Goal: Information Seeking & Learning: Understand process/instructions

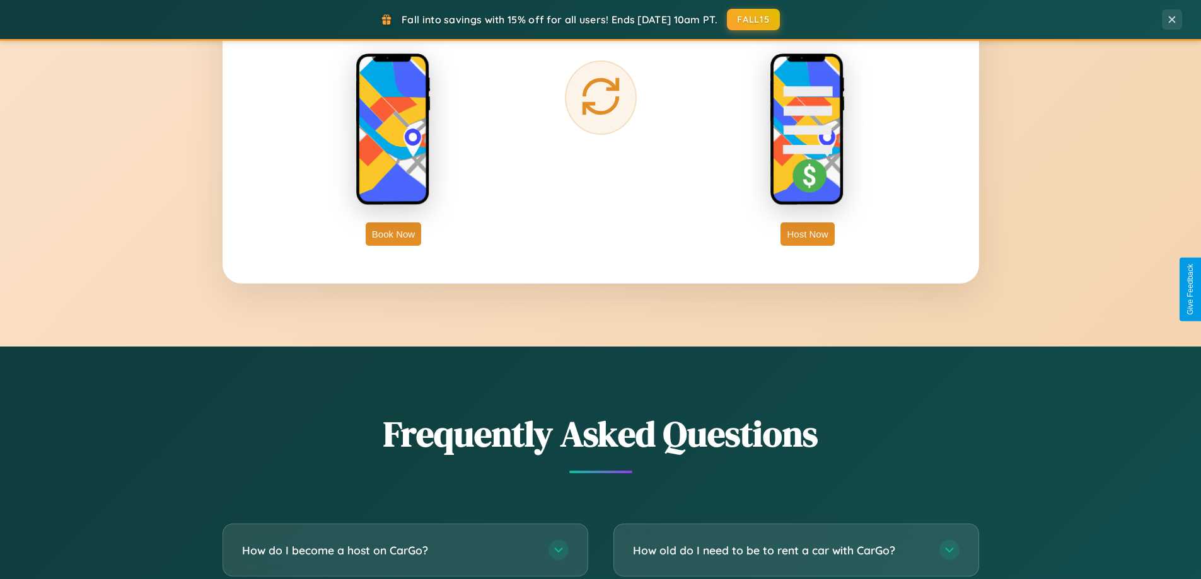
scroll to position [2426, 0]
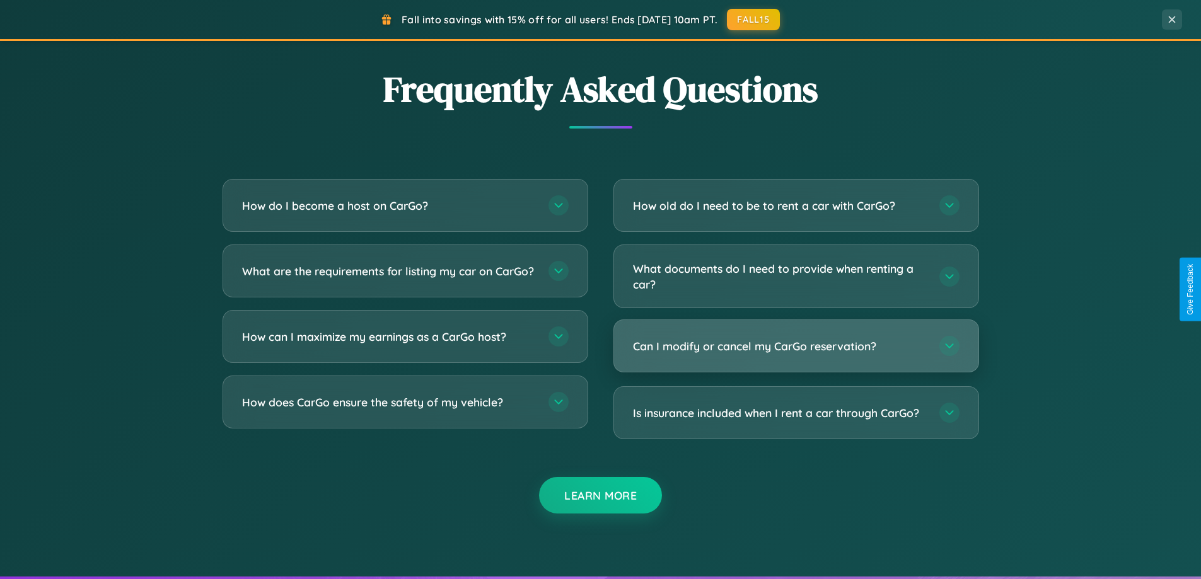
click at [796, 347] on h3 "Can I modify or cancel my CarGo reservation?" at bounding box center [780, 347] width 294 height 16
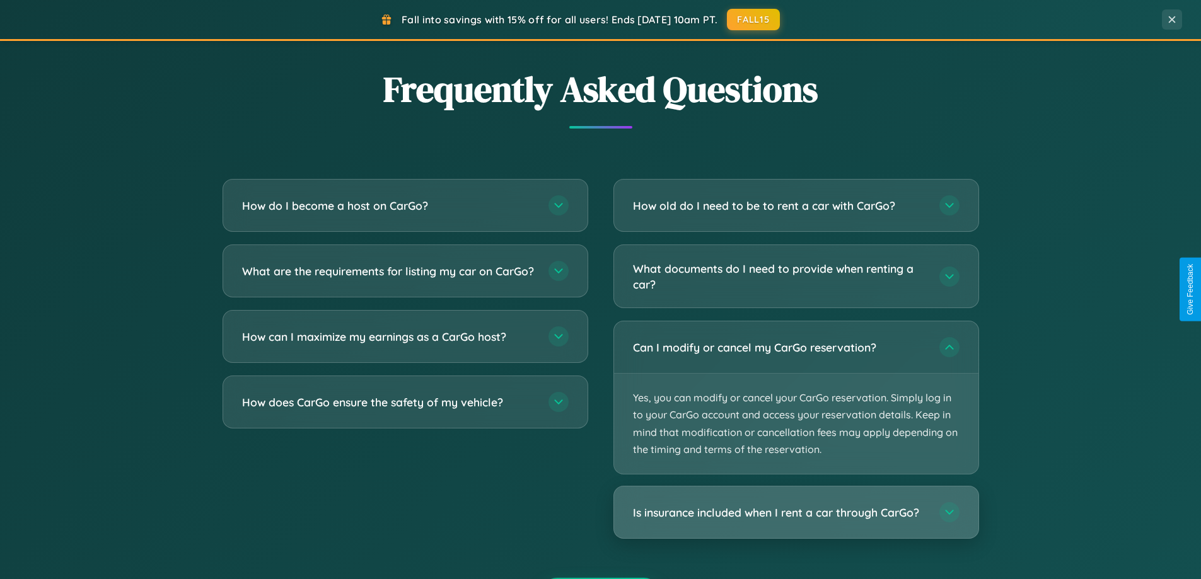
click at [796, 513] on h3 "Is insurance included when I rent a car through CarGo?" at bounding box center [780, 513] width 294 height 16
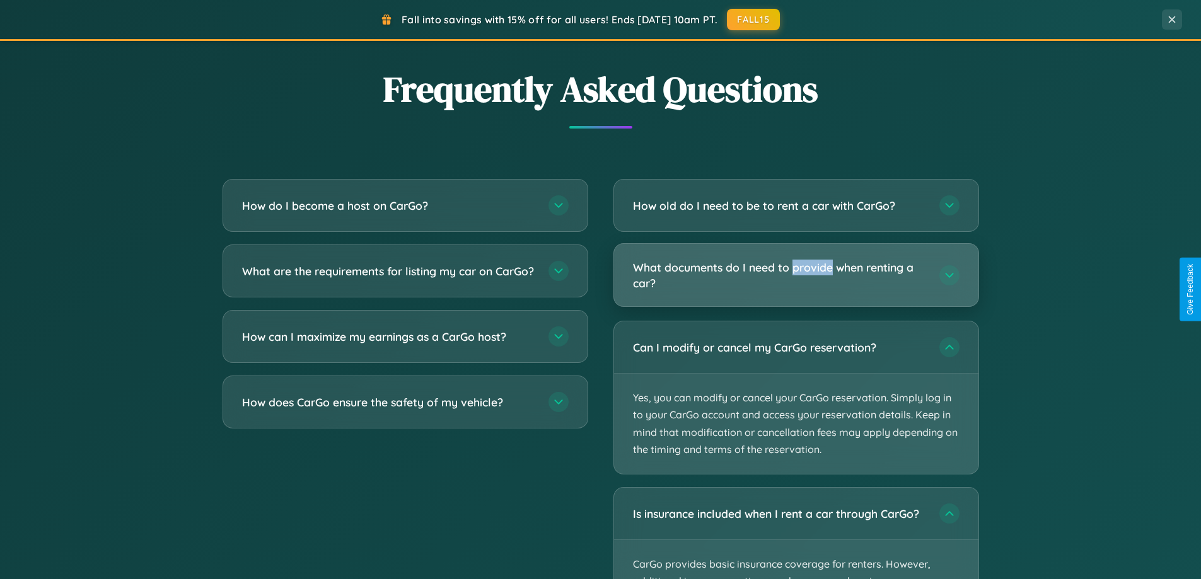
click at [796, 275] on h3 "What documents do I need to provide when renting a car?" at bounding box center [780, 275] width 294 height 31
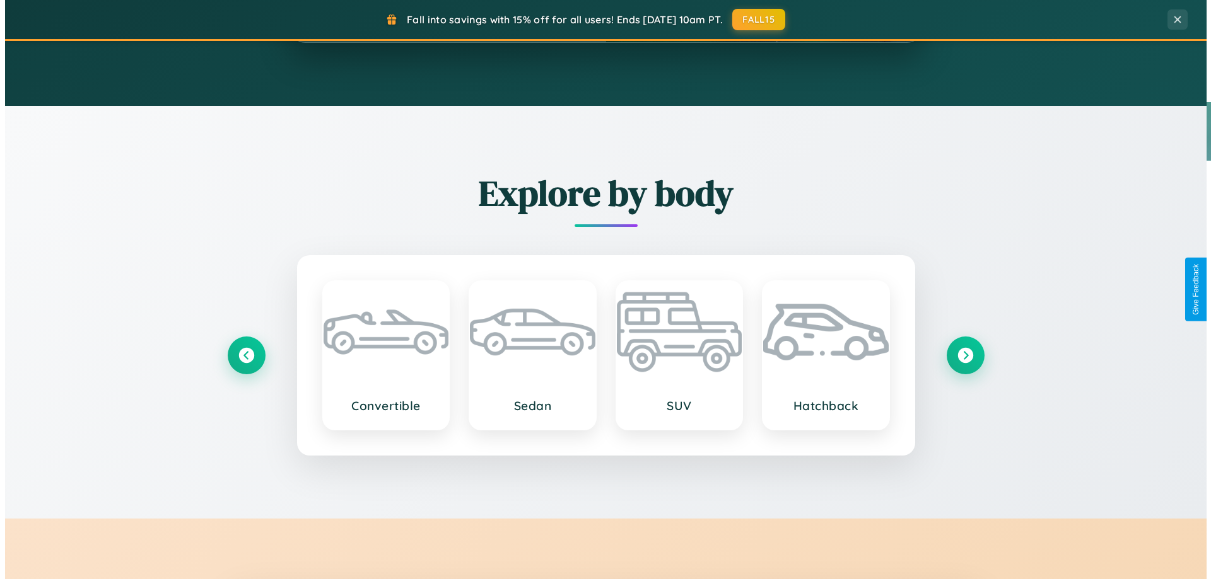
scroll to position [0, 0]
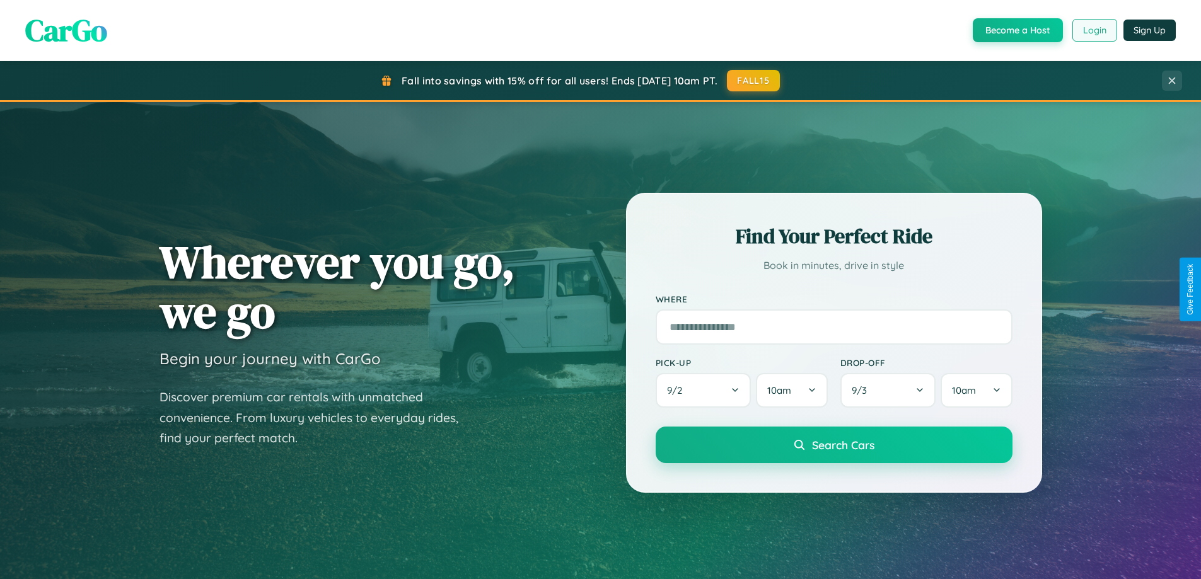
click at [1094, 30] on button "Login" at bounding box center [1095, 30] width 45 height 23
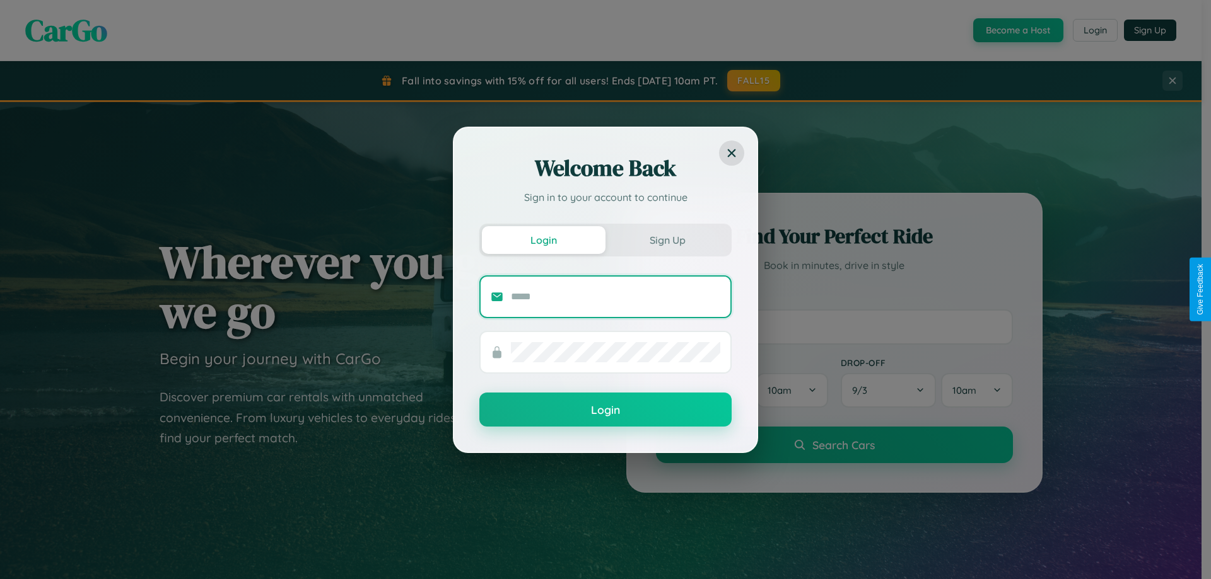
click at [615, 296] on input "text" at bounding box center [615, 297] width 209 height 20
type input "**********"
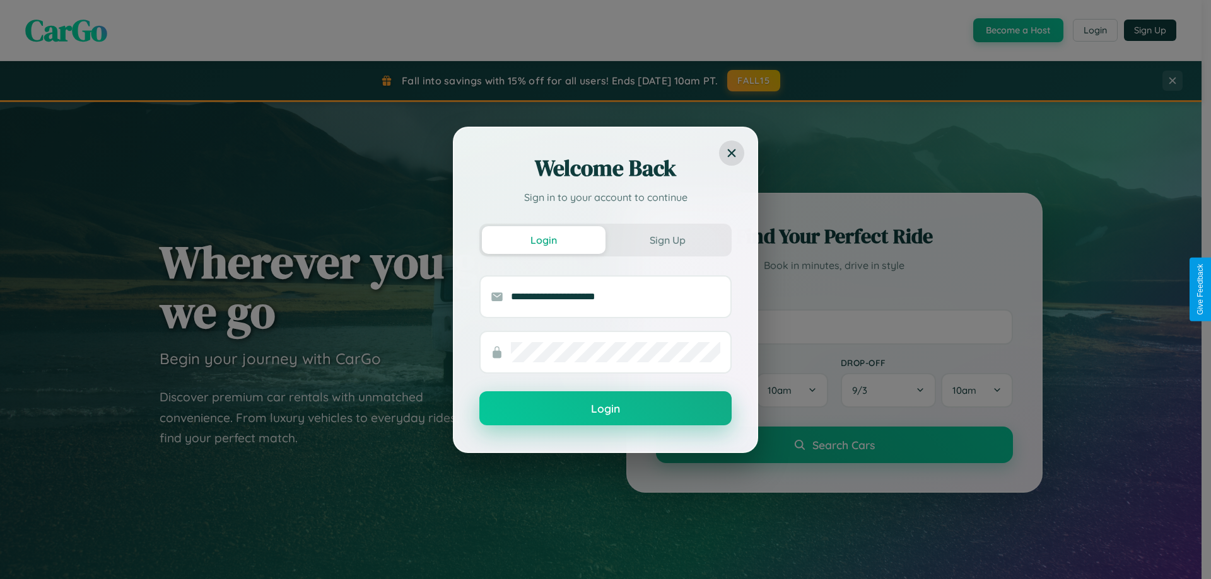
click at [605, 409] on button "Login" at bounding box center [605, 409] width 252 height 34
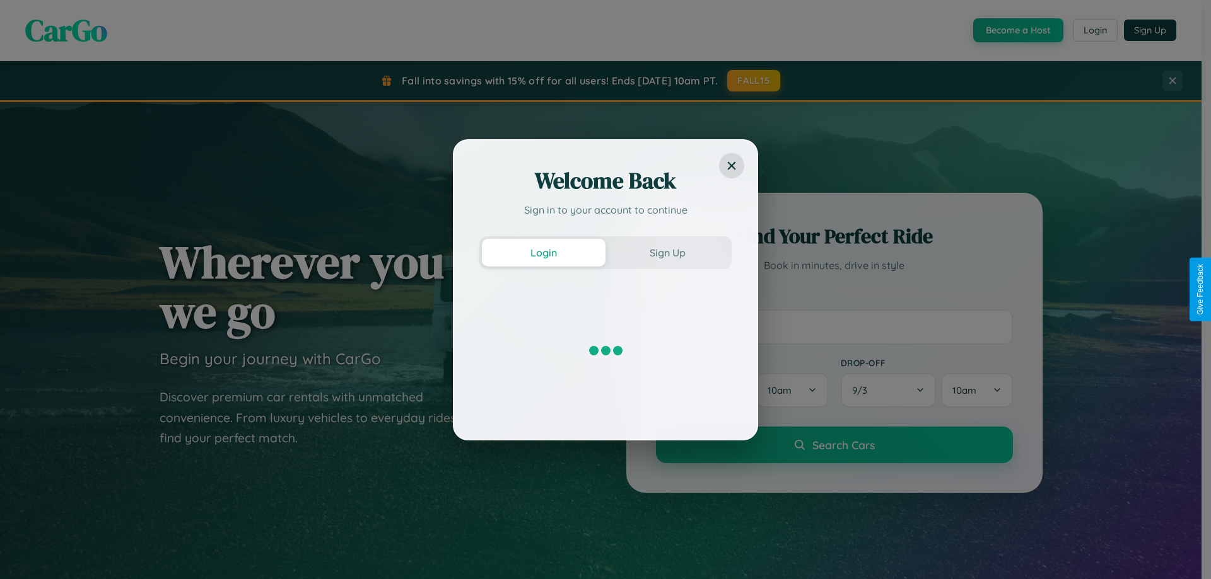
click at [754, 81] on div "Welcome Back Sign in to your account to continue Login Sign Up" at bounding box center [605, 289] width 1211 height 579
